Goal: Information Seeking & Learning: Learn about a topic

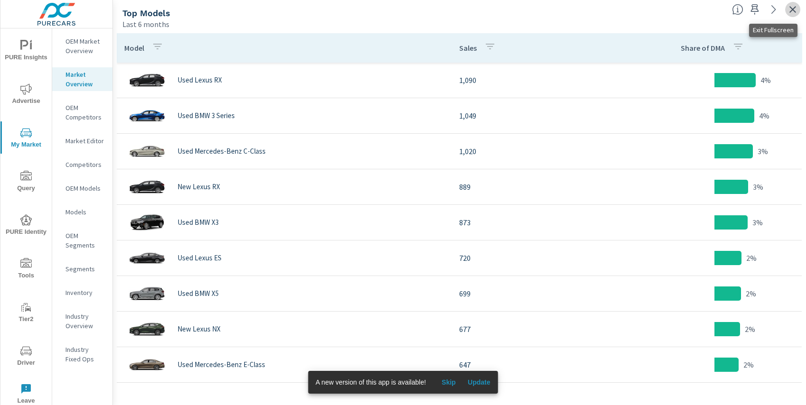
click at [792, 10] on icon "button" at bounding box center [792, 9] width 11 height 11
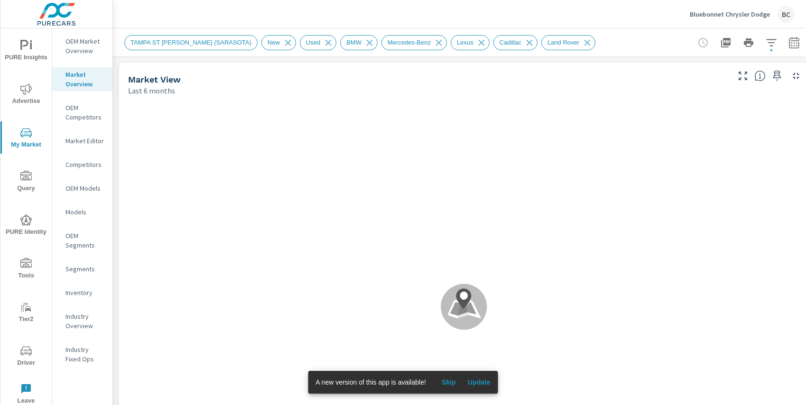
scroll to position [3592, 0]
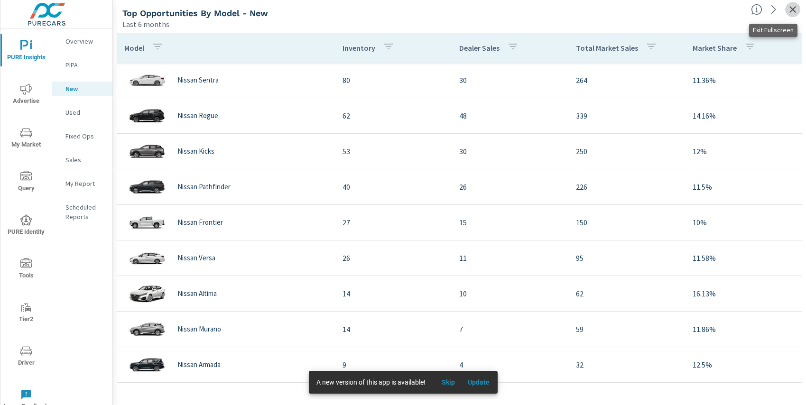
click at [796, 9] on icon "button" at bounding box center [792, 9] width 11 height 11
